Goal: Book appointment/travel/reservation

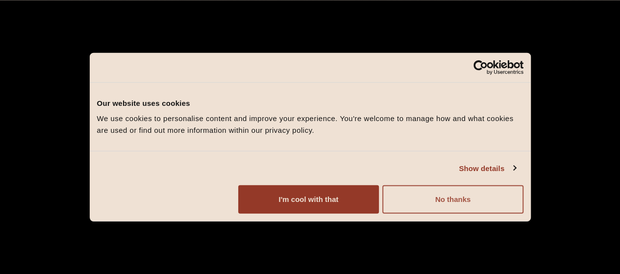
click at [514, 214] on button "No thanks" at bounding box center [453, 199] width 141 height 28
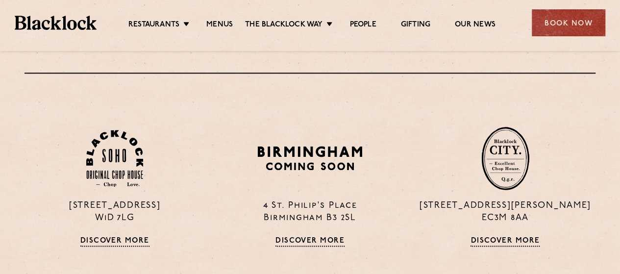
scroll to position [496, 0]
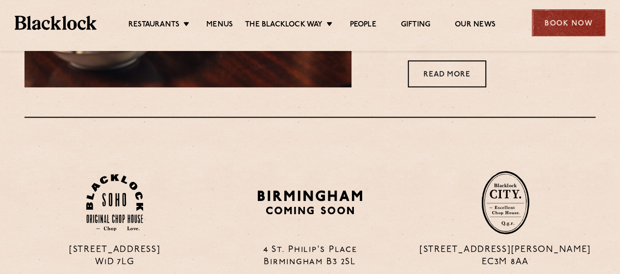
click at [548, 19] on div "Book Now" at bounding box center [569, 22] width 74 height 27
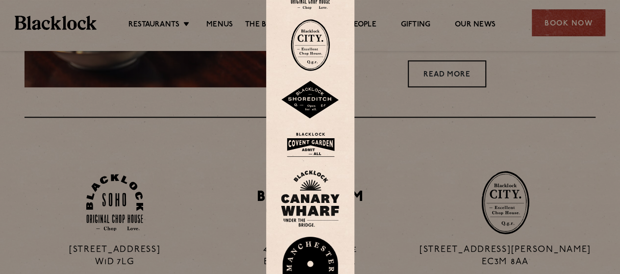
click at [308, 154] on img at bounding box center [310, 145] width 59 height 32
